Goal: Information Seeking & Learning: Learn about a topic

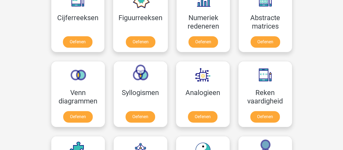
scroll to position [266, 0]
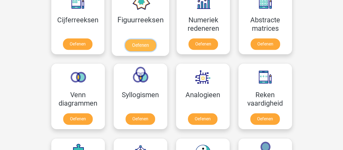
click at [133, 39] on link "Oefenen" at bounding box center [140, 45] width 31 height 12
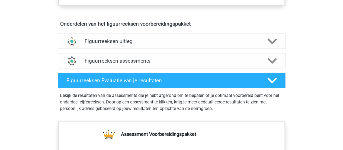
scroll to position [316, 0]
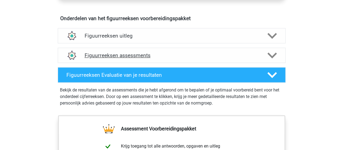
click at [248, 60] on div "Figuurreeksen assessments" at bounding box center [172, 54] width 228 height 15
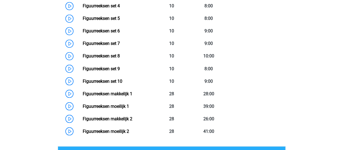
scroll to position [458, 0]
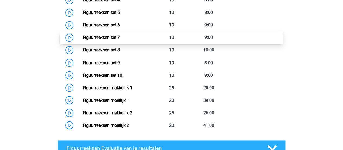
click at [96, 35] on link "Figuurreeksen set 7" at bounding box center [101, 37] width 37 height 5
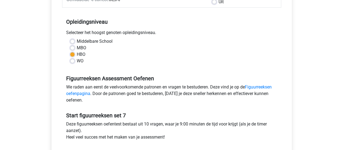
scroll to position [99, 0]
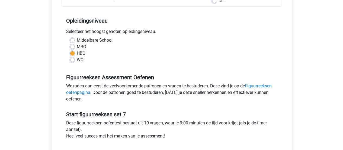
click at [71, 37] on div "Middelbare School" at bounding box center [171, 40] width 203 height 7
click at [77, 39] on label "Middelbare School" at bounding box center [95, 40] width 36 height 7
click at [72, 39] on input "Middelbare School" at bounding box center [72, 39] width 4 height 5
radio input "true"
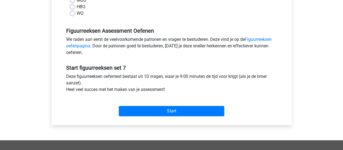
scroll to position [158, 0]
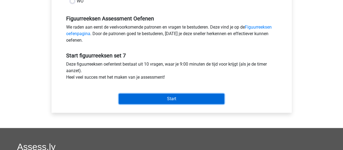
click at [180, 103] on input "Start" at bounding box center [172, 98] width 106 height 10
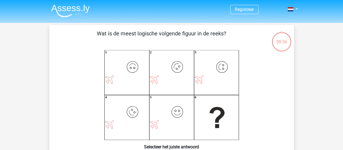
click at [299, 8] on div "Registreer Nederlands English" at bounding box center [172, 10] width 258 height 18
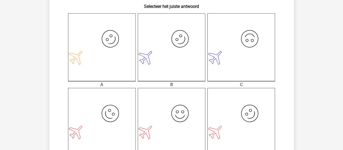
scroll to position [141, 0]
click at [222, 126] on icon "image/svg+xml" at bounding box center [242, 121] width 68 height 68
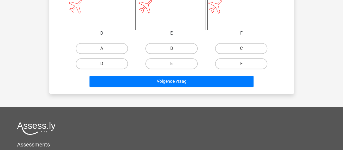
scroll to position [273, 0]
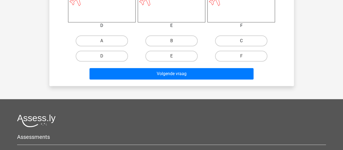
click at [236, 36] on label "C" at bounding box center [241, 40] width 52 height 11
click at [242, 41] on input "C" at bounding box center [244, 43] width 4 height 4
radio input "true"
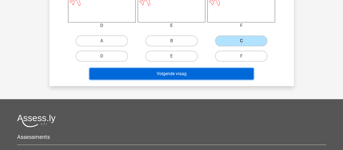
click at [196, 74] on button "Volgende vraag" at bounding box center [172, 73] width 164 height 11
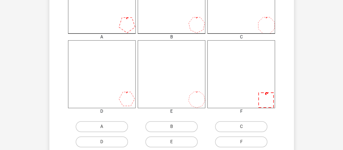
scroll to position [189, 0]
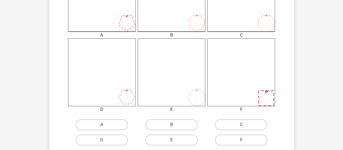
click at [251, 141] on label "F" at bounding box center [241, 139] width 52 height 11
click at [245, 141] on input "F" at bounding box center [244, 142] width 4 height 4
radio input "true"
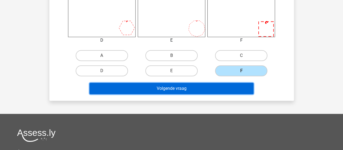
click at [201, 93] on button "Volgende vraag" at bounding box center [172, 88] width 164 height 11
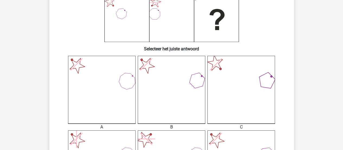
scroll to position [201, 0]
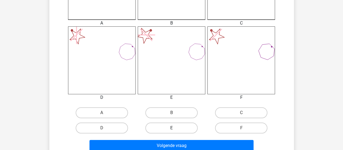
click at [162, 128] on label "E" at bounding box center [171, 127] width 52 height 11
click at [172, 128] on input "E" at bounding box center [174, 130] width 4 height 4
radio input "true"
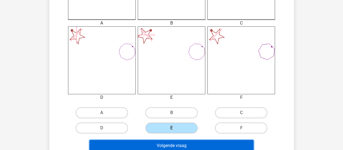
click at [208, 147] on button "Volgende vraag" at bounding box center [172, 145] width 164 height 11
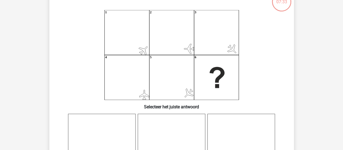
scroll to position [0, 0]
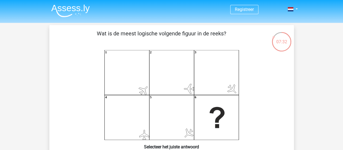
click at [74, 15] on img at bounding box center [70, 10] width 39 height 13
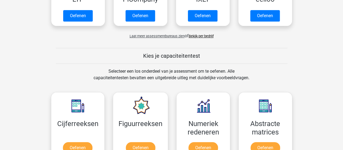
scroll to position [165, 0]
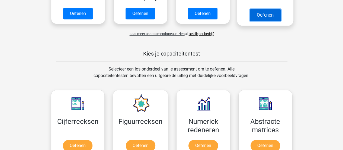
click at [257, 11] on link "Oefenen" at bounding box center [265, 15] width 31 height 12
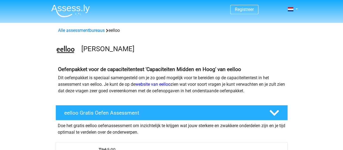
click at [74, 14] on img at bounding box center [70, 10] width 39 height 13
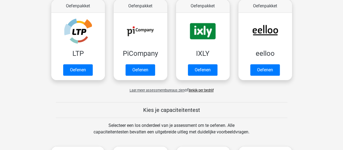
scroll to position [113, 0]
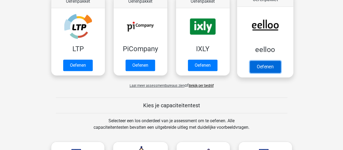
click at [257, 63] on link "Oefenen" at bounding box center [265, 67] width 31 height 12
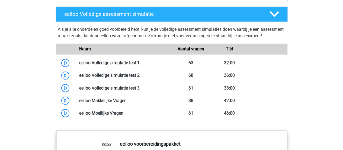
scroll to position [446, 0]
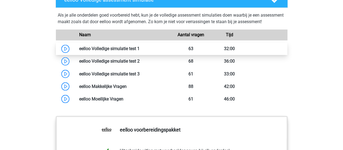
click at [140, 51] on link at bounding box center [140, 48] width 0 height 5
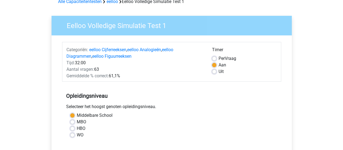
scroll to position [30, 0]
